Goal: Transaction & Acquisition: Purchase product/service

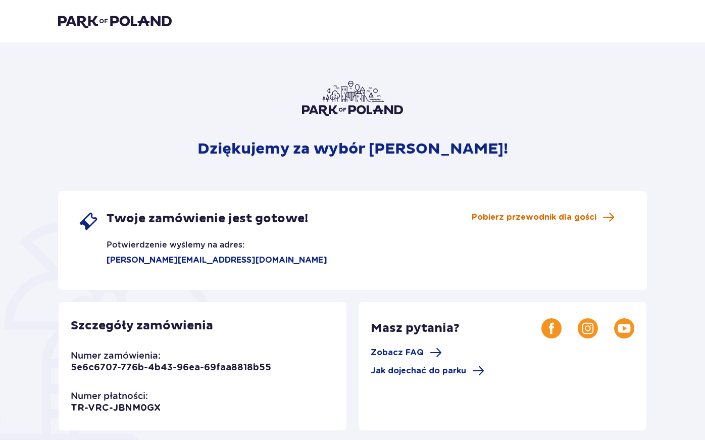
click at [583, 219] on span "Pobierz przewodnik dla gości" at bounding box center [534, 217] width 125 height 11
click at [114, 20] on img at bounding box center [115, 21] width 114 height 14
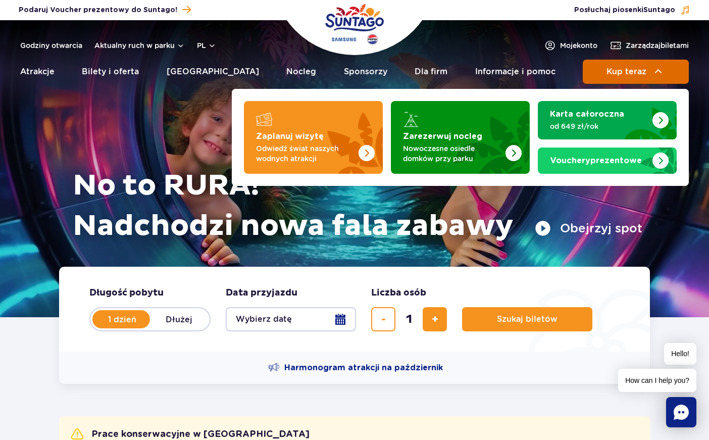
click at [658, 72] on img at bounding box center [658, 72] width 12 height 12
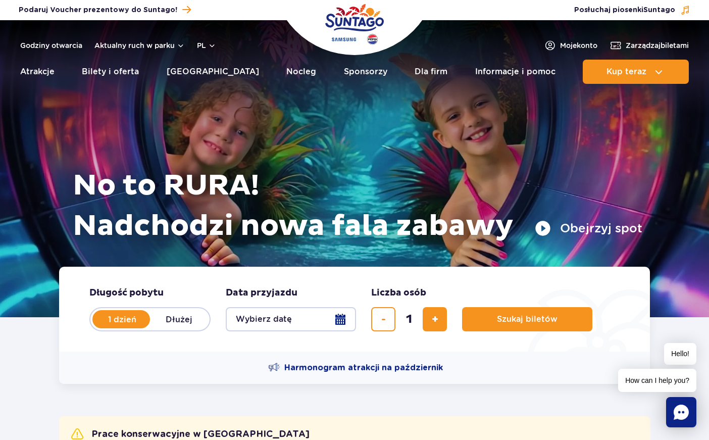
click at [496, 11] on div "Zarządzaj biletami Posłuchaj piosenki Suntago" at bounding box center [540, 10] width 315 height 14
click at [210, 45] on button "pl" at bounding box center [206, 45] width 19 height 10
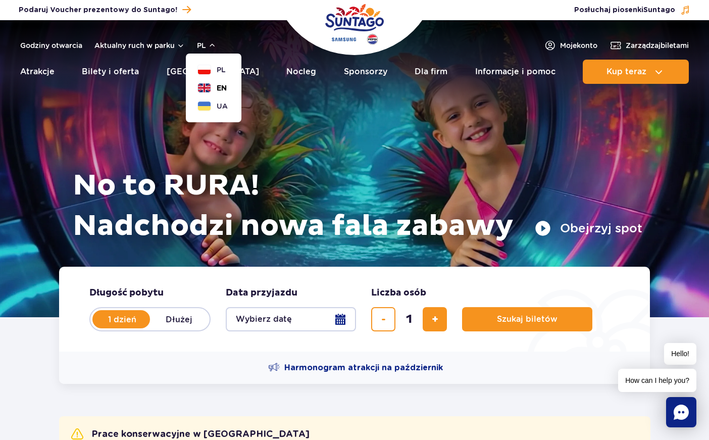
click at [222, 88] on span "EN" at bounding box center [222, 88] width 10 height 10
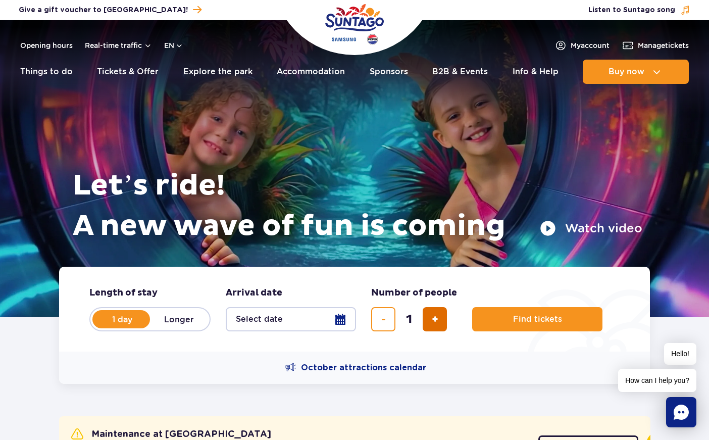
click at [432, 326] on button "add ticket" at bounding box center [435, 319] width 24 height 24
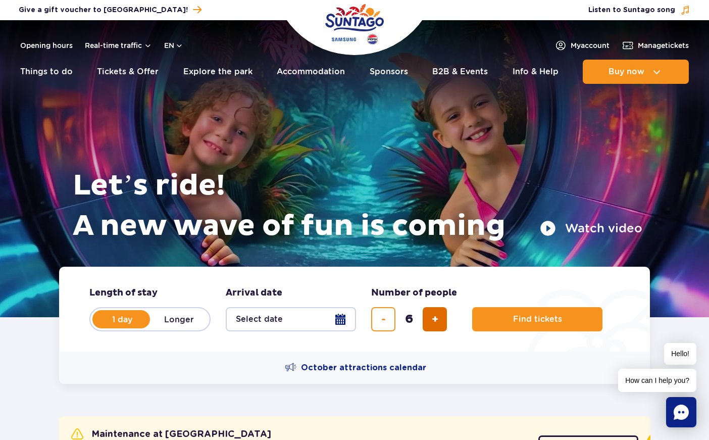
click at [432, 326] on button "add ticket" at bounding box center [435, 319] width 24 height 24
type input "7"
